Goal: Task Accomplishment & Management: Manage account settings

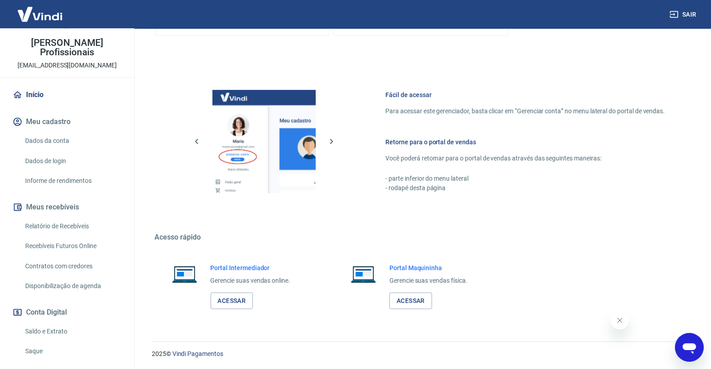
scroll to position [100, 0]
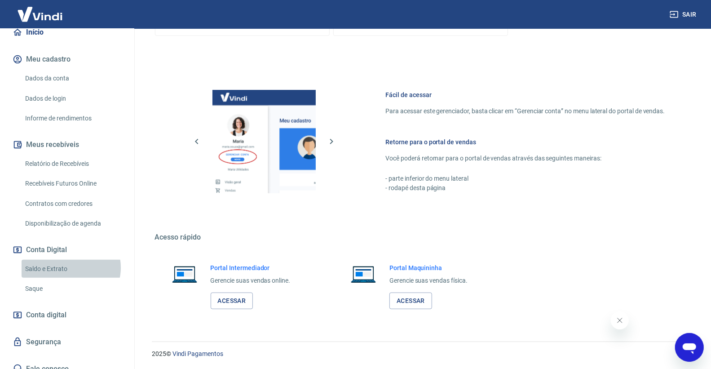
click at [71, 267] on link "Saldo e Extrato" at bounding box center [73, 269] width 102 height 18
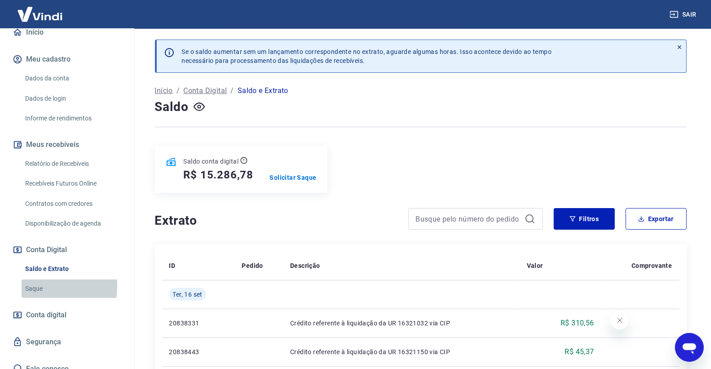
click at [31, 285] on link "Saque" at bounding box center [73, 288] width 102 height 18
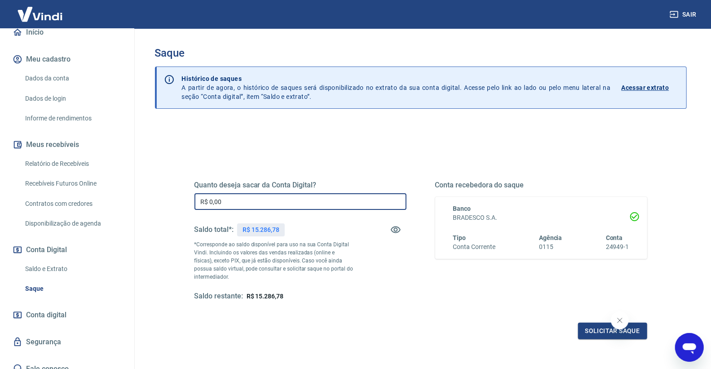
drag, startPoint x: 236, startPoint y: 204, endPoint x: 225, endPoint y: 209, distance: 11.3
click at [225, 209] on input "R$ 0,00" at bounding box center [300, 201] width 212 height 17
drag, startPoint x: 294, startPoint y: 207, endPoint x: 196, endPoint y: 206, distance: 97.9
click at [196, 206] on input "R$ 0,00" at bounding box center [300, 201] width 212 height 17
type input "R$ 15.286,78"
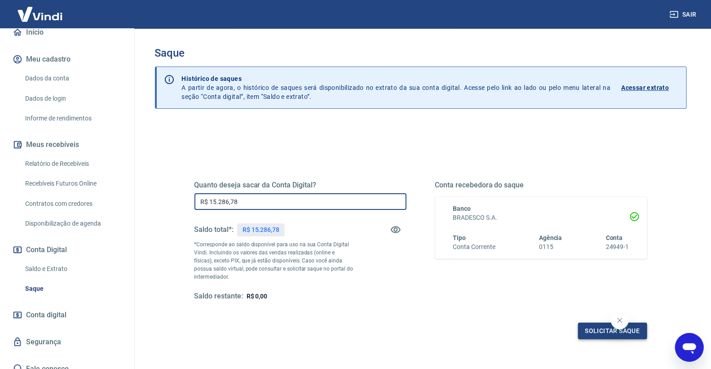
click at [582, 325] on button "Solicitar saque" at bounding box center [612, 330] width 69 height 17
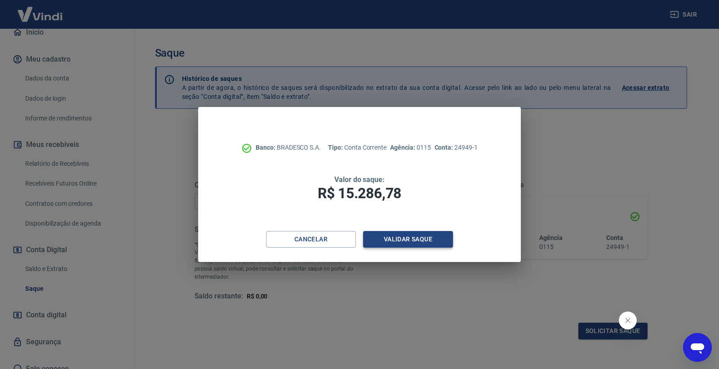
click at [422, 244] on button "Validar saque" at bounding box center [408, 239] width 90 height 17
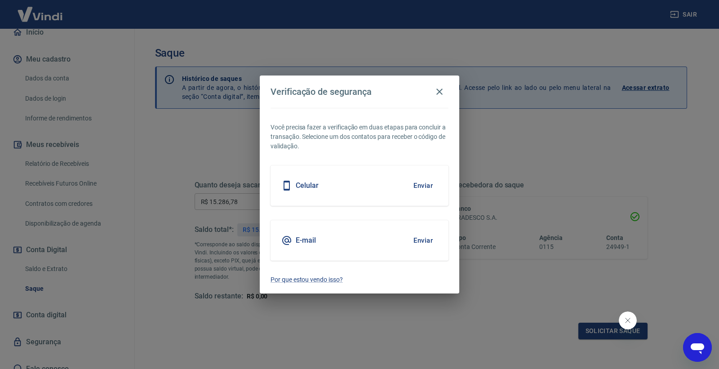
click at [426, 189] on button "Enviar" at bounding box center [422, 185] width 29 height 19
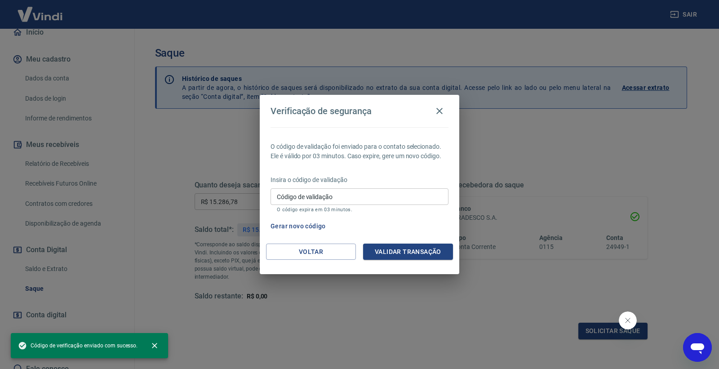
click at [384, 199] on input "Código de validação" at bounding box center [359, 196] width 178 height 17
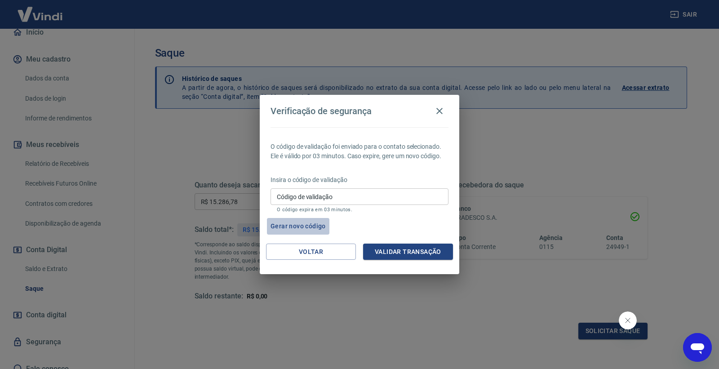
click at [298, 225] on button "Gerar novo código" at bounding box center [298, 226] width 62 height 17
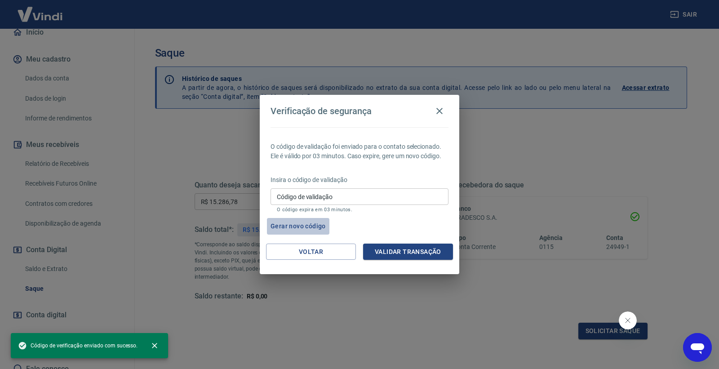
click at [306, 229] on button "Gerar novo código" at bounding box center [298, 226] width 62 height 17
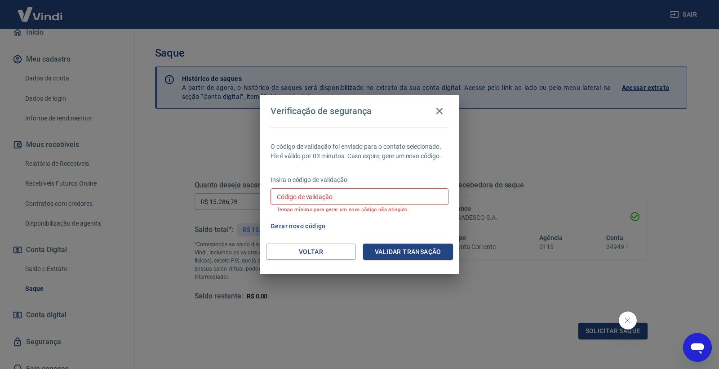
click at [309, 221] on button "Gerar novo código" at bounding box center [298, 226] width 62 height 17
click at [317, 256] on button "Voltar" at bounding box center [311, 251] width 90 height 17
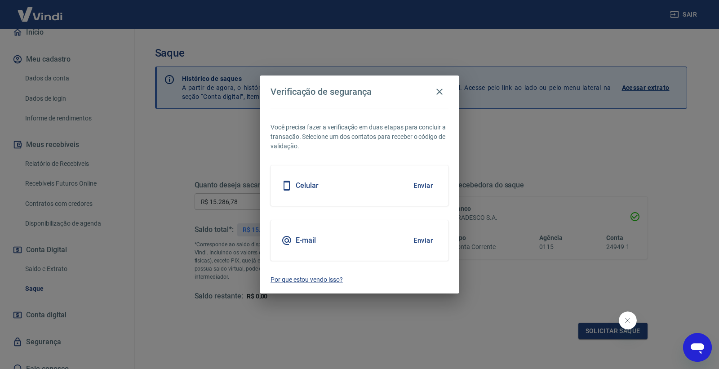
click at [419, 187] on button "Enviar" at bounding box center [422, 185] width 29 height 19
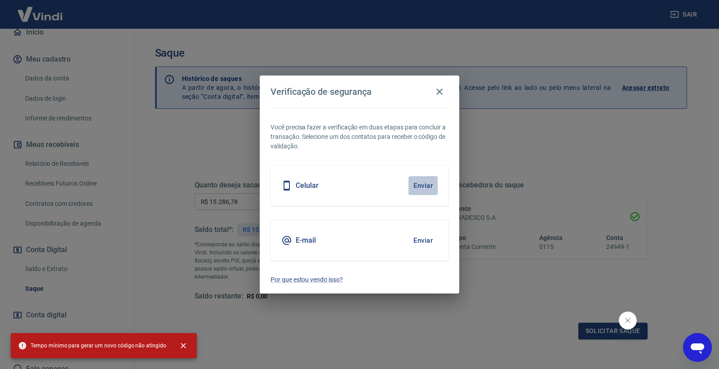
click at [419, 185] on button "Enviar" at bounding box center [422, 185] width 29 height 19
click at [441, 85] on button "button" at bounding box center [439, 92] width 18 height 18
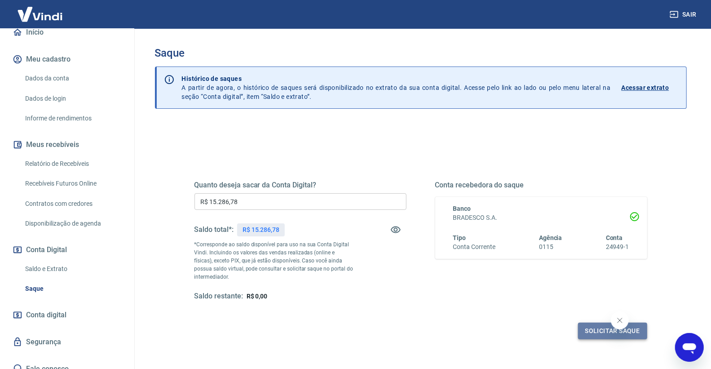
click at [591, 330] on button "Solicitar saque" at bounding box center [612, 330] width 69 height 17
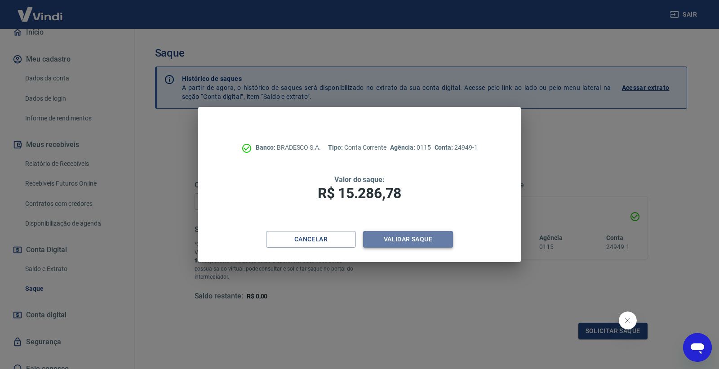
click at [407, 240] on button "Validar saque" at bounding box center [408, 239] width 90 height 17
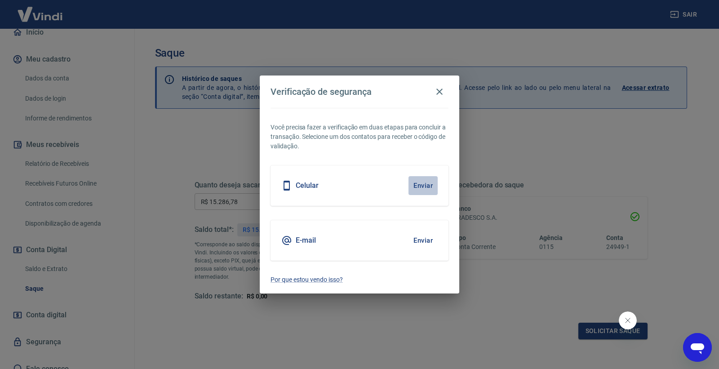
click at [419, 185] on button "Enviar" at bounding box center [422, 185] width 29 height 19
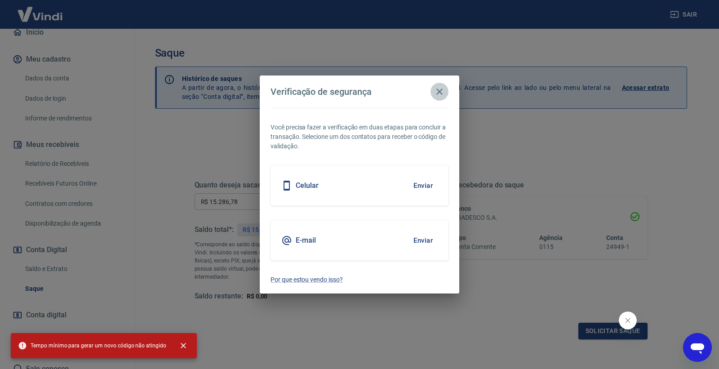
click at [434, 90] on icon "button" at bounding box center [439, 91] width 11 height 11
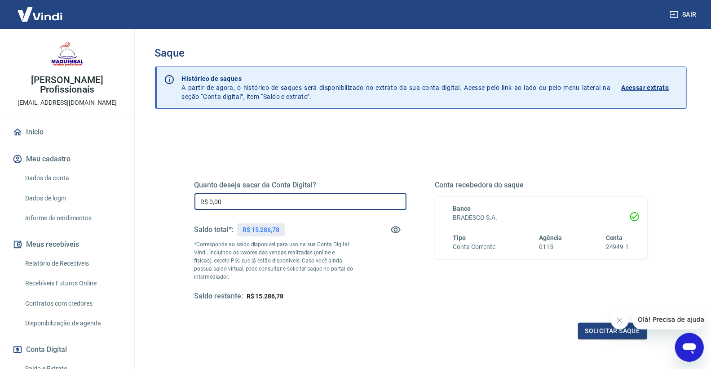
drag, startPoint x: 244, startPoint y: 198, endPoint x: 151, endPoint y: 187, distance: 93.1
click at [151, 187] on div "Saque Histórico de saques A partir de agora, o histórico de saques será disponi…" at bounding box center [420, 204] width 553 height 350
type input "R$ 15.286,78"
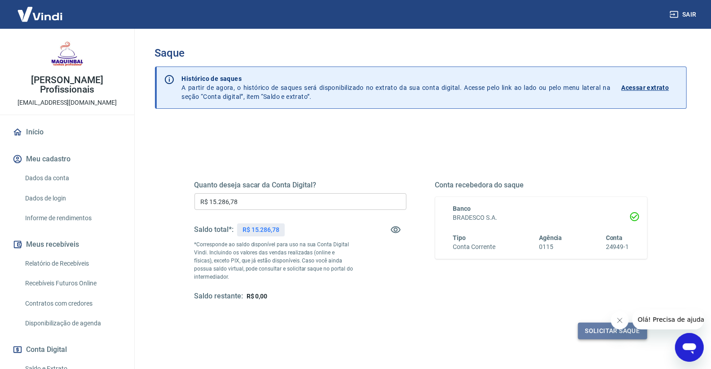
click at [587, 325] on button "Solicitar saque" at bounding box center [612, 330] width 69 height 17
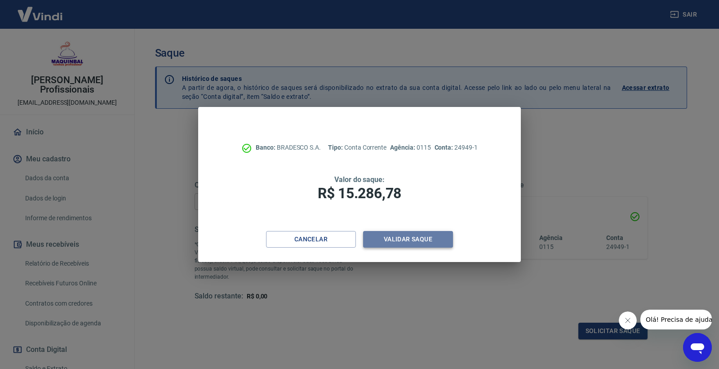
click at [387, 232] on button "Validar saque" at bounding box center [408, 239] width 90 height 17
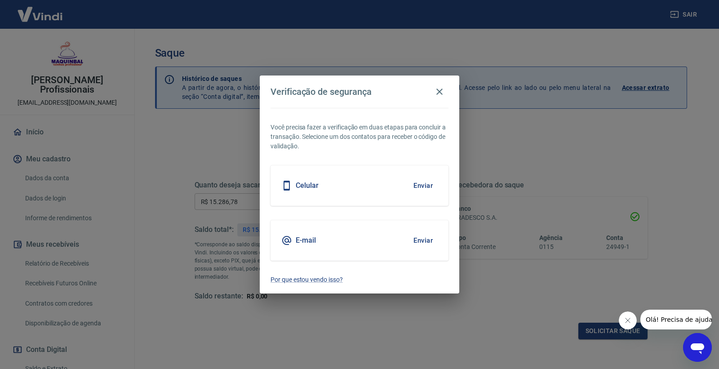
click at [424, 188] on button "Enviar" at bounding box center [422, 185] width 29 height 19
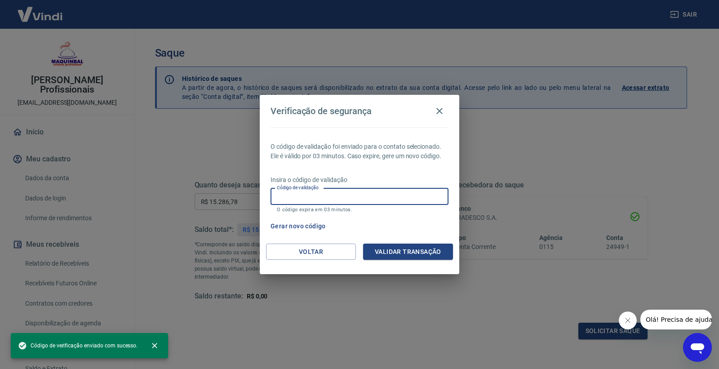
click at [383, 197] on input "Código de validação" at bounding box center [359, 196] width 178 height 17
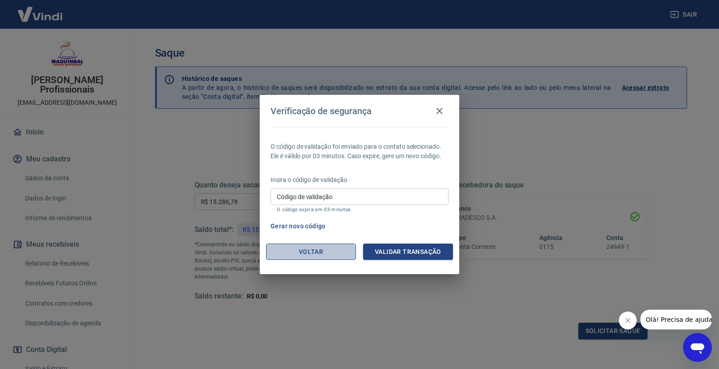
click at [343, 253] on button "Voltar" at bounding box center [311, 251] width 90 height 17
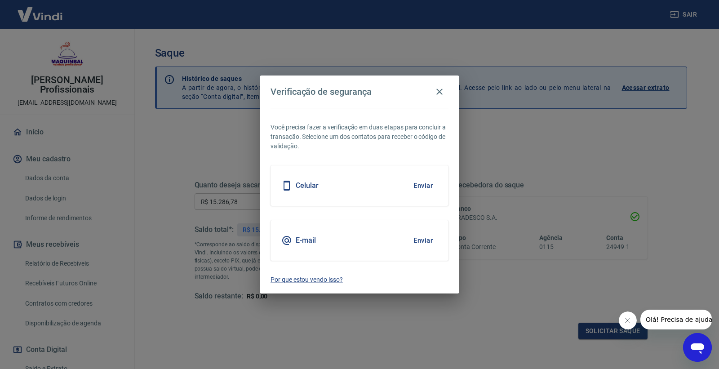
click at [427, 237] on button "Enviar" at bounding box center [422, 240] width 29 height 19
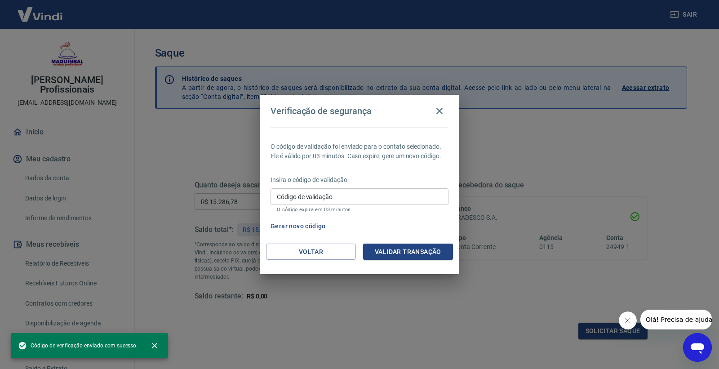
click at [355, 203] on input "Código de validação" at bounding box center [359, 196] width 178 height 17
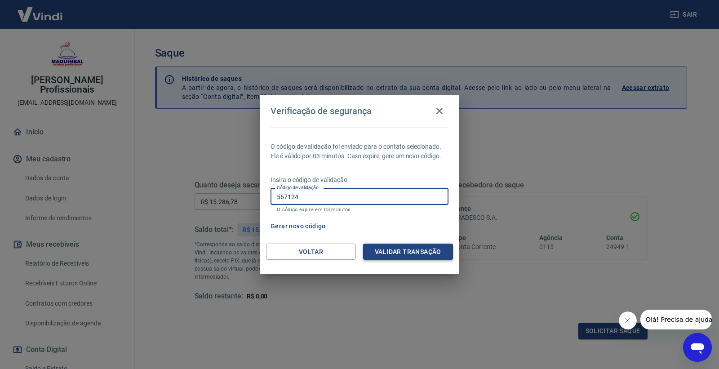
type input "567124"
click at [440, 243] on button "Validar transação" at bounding box center [408, 251] width 90 height 17
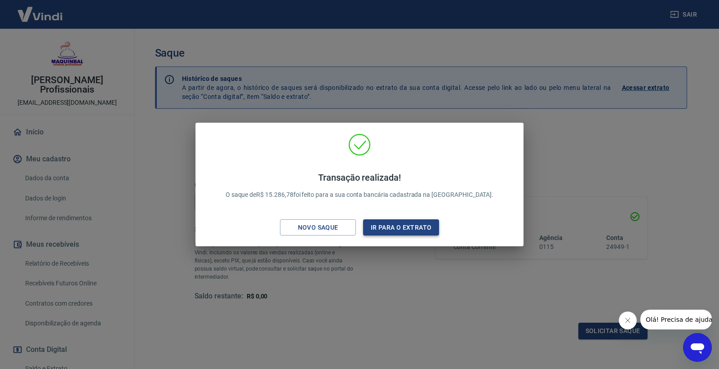
click at [403, 225] on button "Ir para o extrato" at bounding box center [401, 227] width 76 height 17
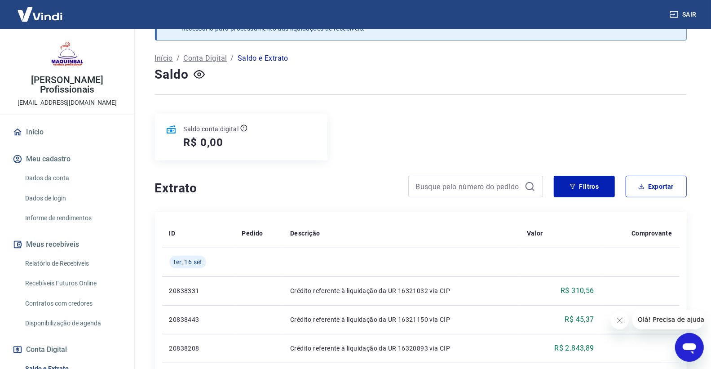
scroll to position [50, 0]
